Goal: Book appointment/travel/reservation

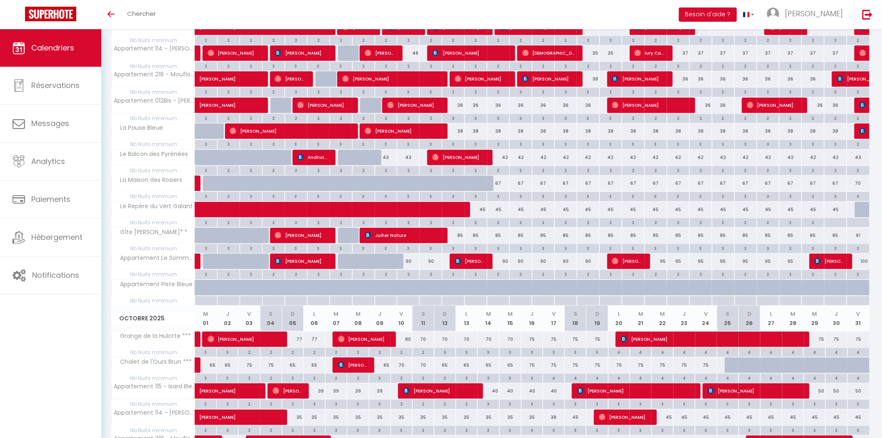
scroll to position [231, 0]
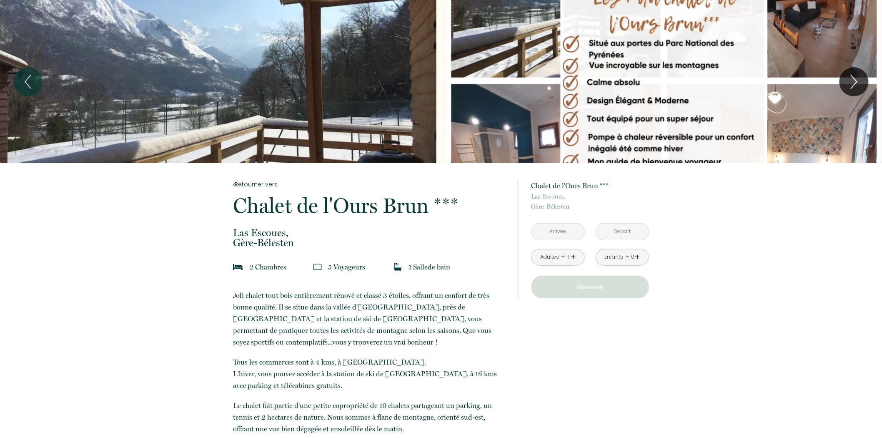
click at [558, 236] on input "text" at bounding box center [558, 231] width 53 height 16
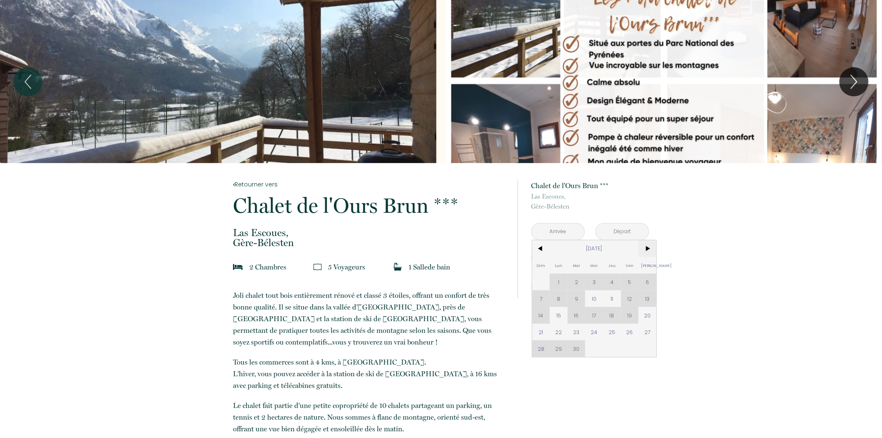
click at [642, 246] on span ">" at bounding box center [647, 248] width 18 height 17
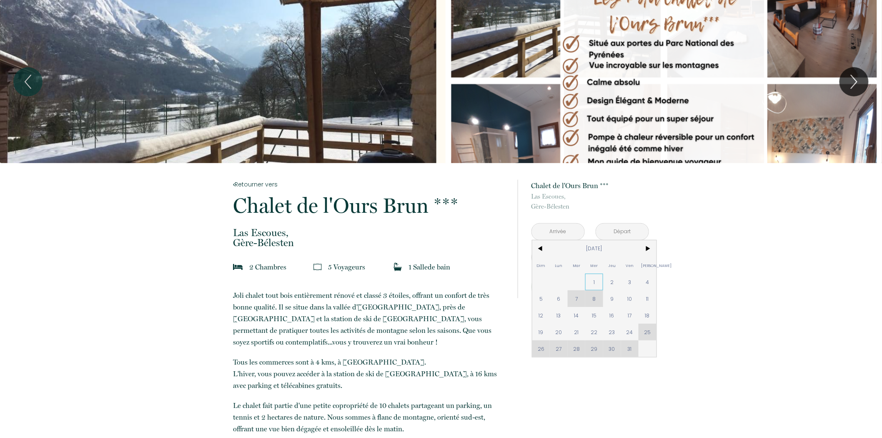
click at [590, 280] on span "1" at bounding box center [594, 281] width 18 height 17
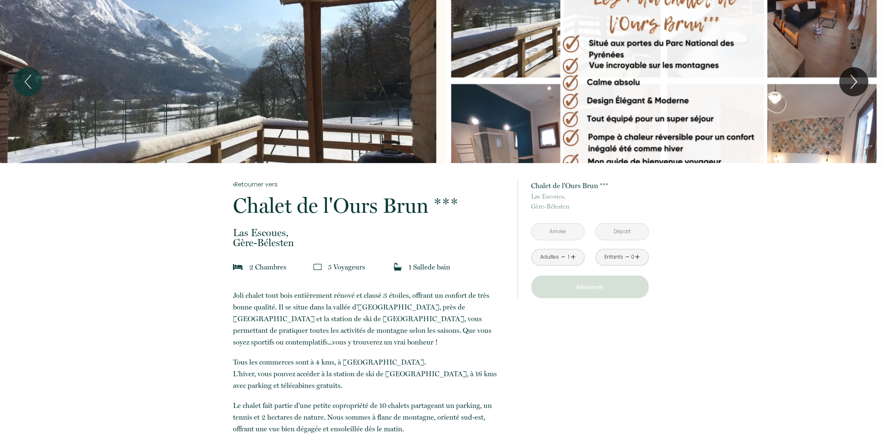
type input "Mer 01 Oct 2025"
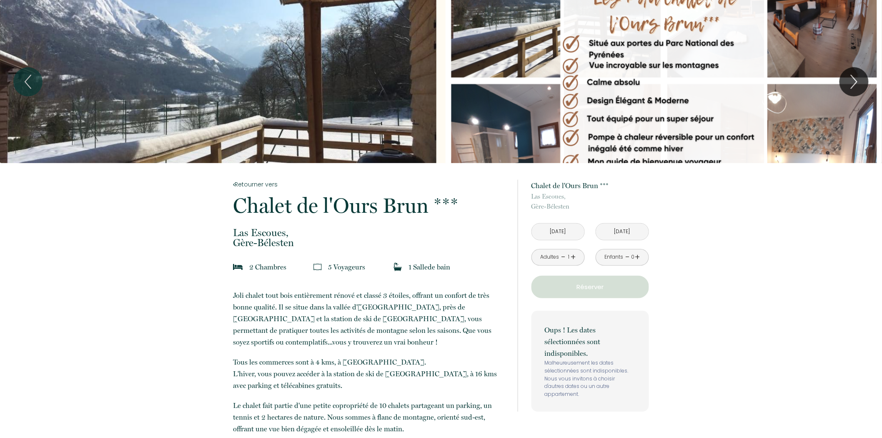
click at [612, 228] on input "Jeu 02 Oct 2025" at bounding box center [622, 231] width 53 height 16
click at [614, 230] on input "Jeu 02 Oct 2025" at bounding box center [622, 231] width 53 height 16
click at [615, 230] on input "Jeu 02 Oct 2025" at bounding box center [622, 231] width 53 height 16
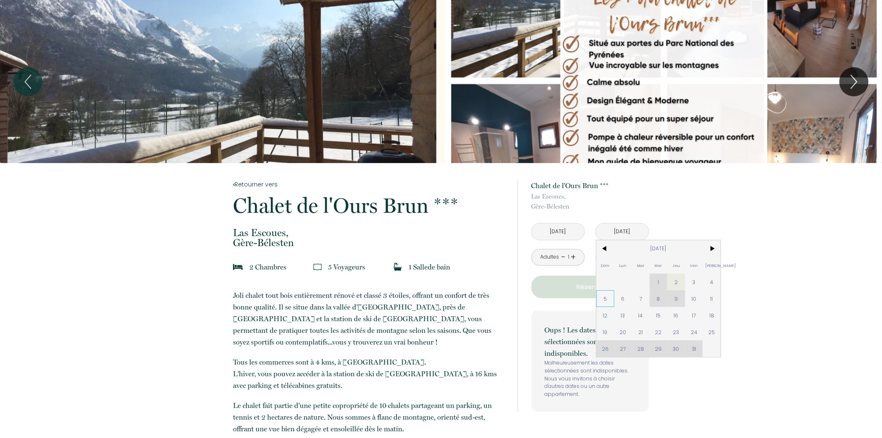
click at [609, 298] on span "5" at bounding box center [605, 298] width 18 height 17
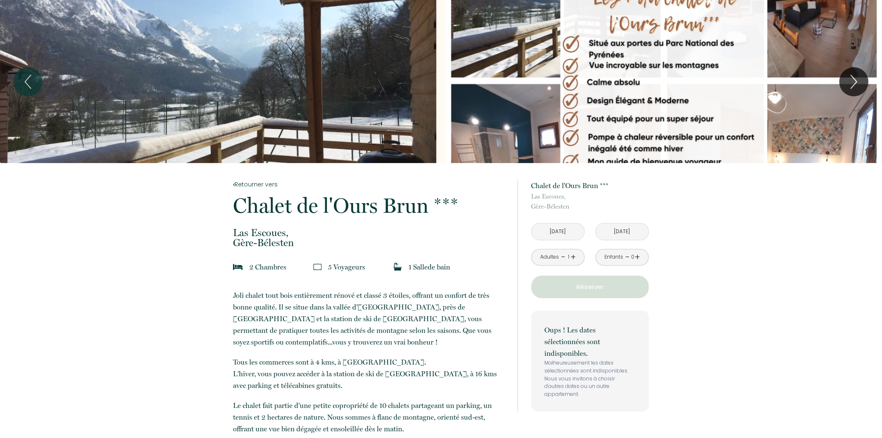
type input "Dim 05 Oct 2025"
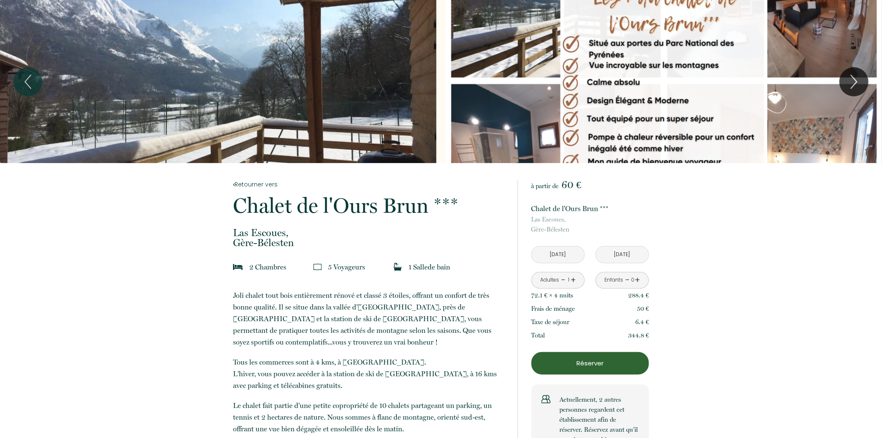
click at [573, 279] on link "+" at bounding box center [573, 279] width 5 height 13
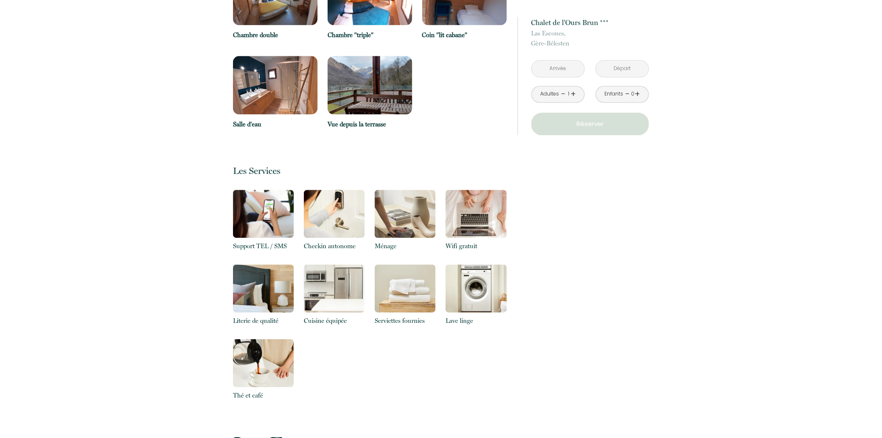
scroll to position [848, 0]
